Goal: Find specific page/section: Find specific page/section

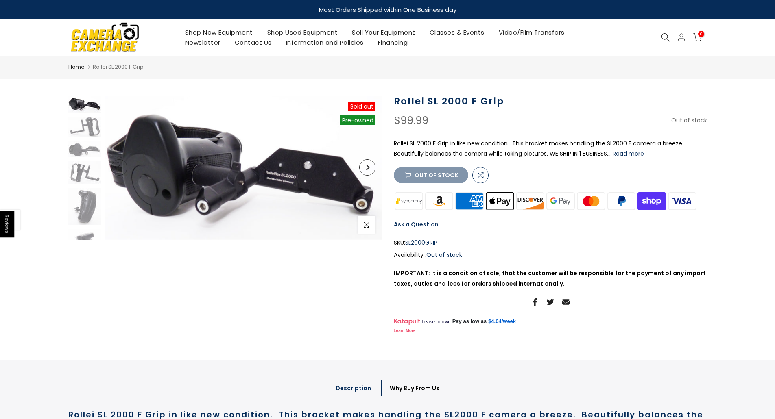
click at [665, 33] on use at bounding box center [665, 37] width 8 height 8
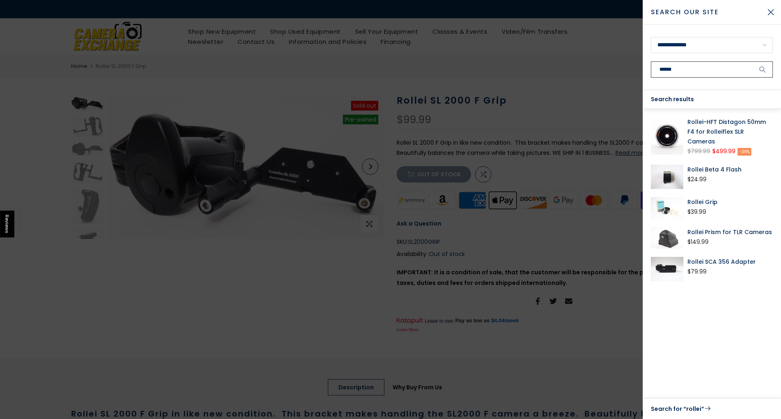
type input "******"
click at [762, 70] on icon "submit" at bounding box center [762, 69] width 7 height 7
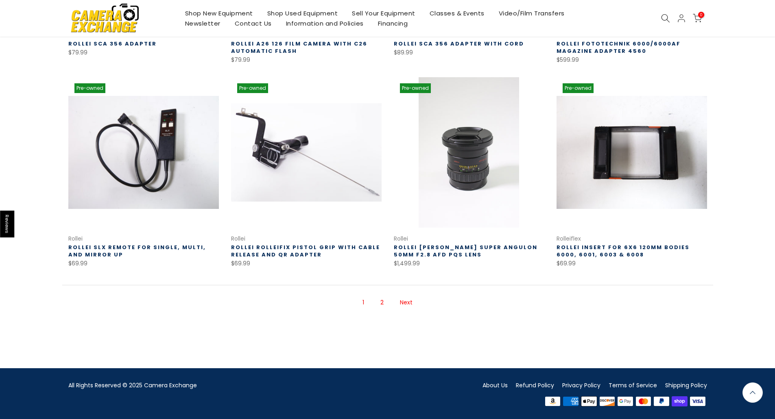
scroll to position [503, 0]
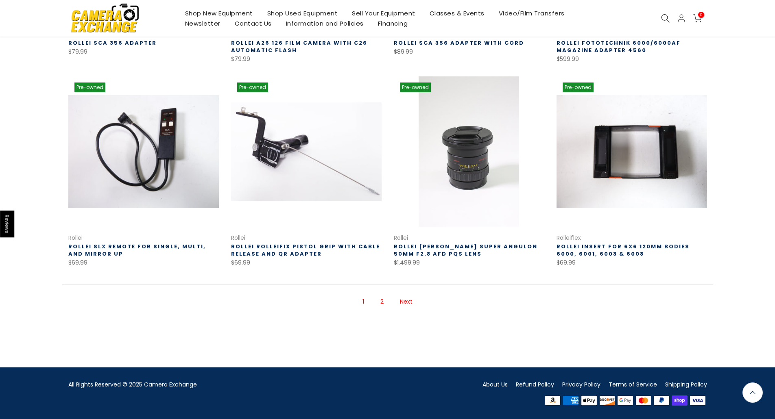
click at [411, 302] on link "Next" at bounding box center [406, 302] width 21 height 14
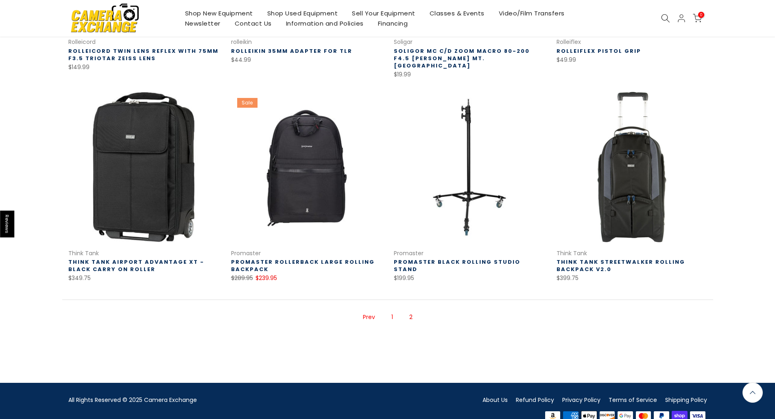
scroll to position [503, 0]
